Goal: Task Accomplishment & Management: Use online tool/utility

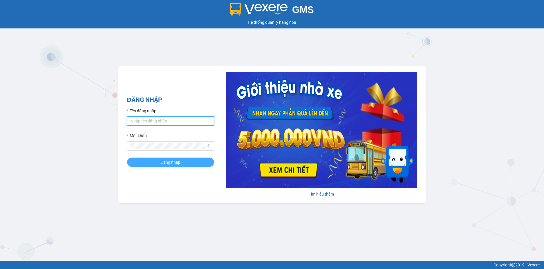
type input "loan.dinhnhan"
click at [180, 164] on span "Đăng nhập" at bounding box center [171, 162] width 20 height 6
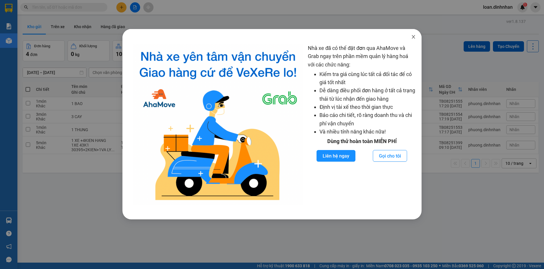
click at [412, 39] on icon "close" at bounding box center [413, 37] width 5 height 5
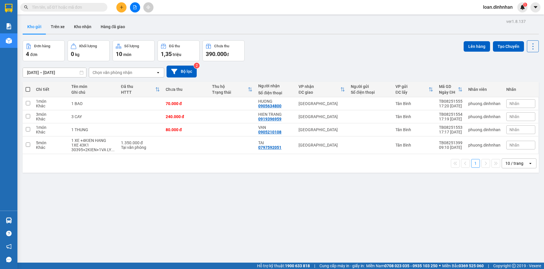
click at [148, 69] on div "Chọn văn phòng nhận" at bounding box center [122, 72] width 67 height 9
drag, startPoint x: 392, startPoint y: 26, endPoint x: 287, endPoint y: 76, distance: 115.9
click at [357, 42] on div "ver 1.8.137 Kho gửi Trên xe Kho nhận Hàng đã giao Đơn hàng 4 đơn Khối lượng 0 k…" at bounding box center [280, 151] width 521 height 269
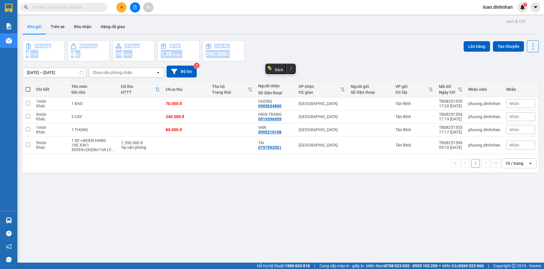
drag, startPoint x: 349, startPoint y: 42, endPoint x: 120, endPoint y: 78, distance: 231.1
click at [348, 43] on div "Đơn hàng 4 đơn Khối lượng 0 kg Số lượng 10 món Đã thu 1,35 triệu Chưa thu 390.0…" at bounding box center [281, 50] width 516 height 21
drag, startPoint x: 290, startPoint y: 49, endPoint x: 289, endPoint y: 53, distance: 3.9
click at [290, 50] on div "Đơn hàng 4 đơn Khối lượng 0 kg Số lượng 10 món Đã thu 1,35 triệu Chưa thu 390.0…" at bounding box center [281, 50] width 516 height 21
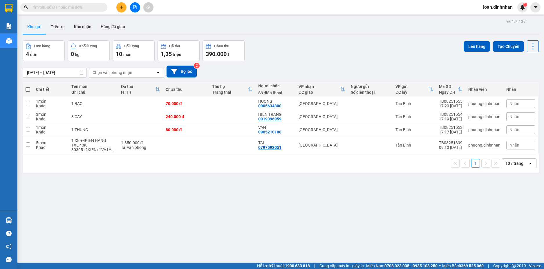
click at [348, 66] on div "[DATE] – [DATE] Press the down arrow key to interact with the calendar and sele…" at bounding box center [281, 72] width 516 height 12
click at [333, 25] on div "Kho gửi Trên xe Kho nhận Hàng đã giao" at bounding box center [281, 27] width 516 height 15
